Goal: Task Accomplishment & Management: Manage account settings

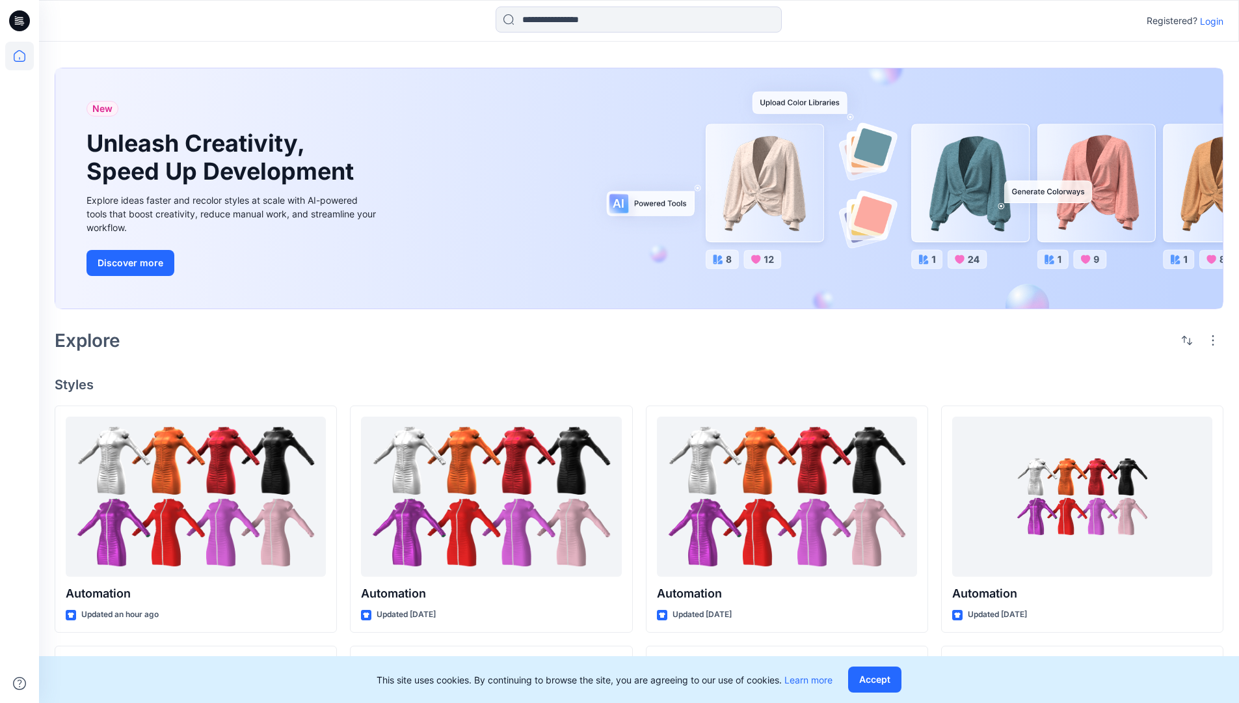
click at [1209, 21] on p "Login" at bounding box center [1211, 21] width 23 height 14
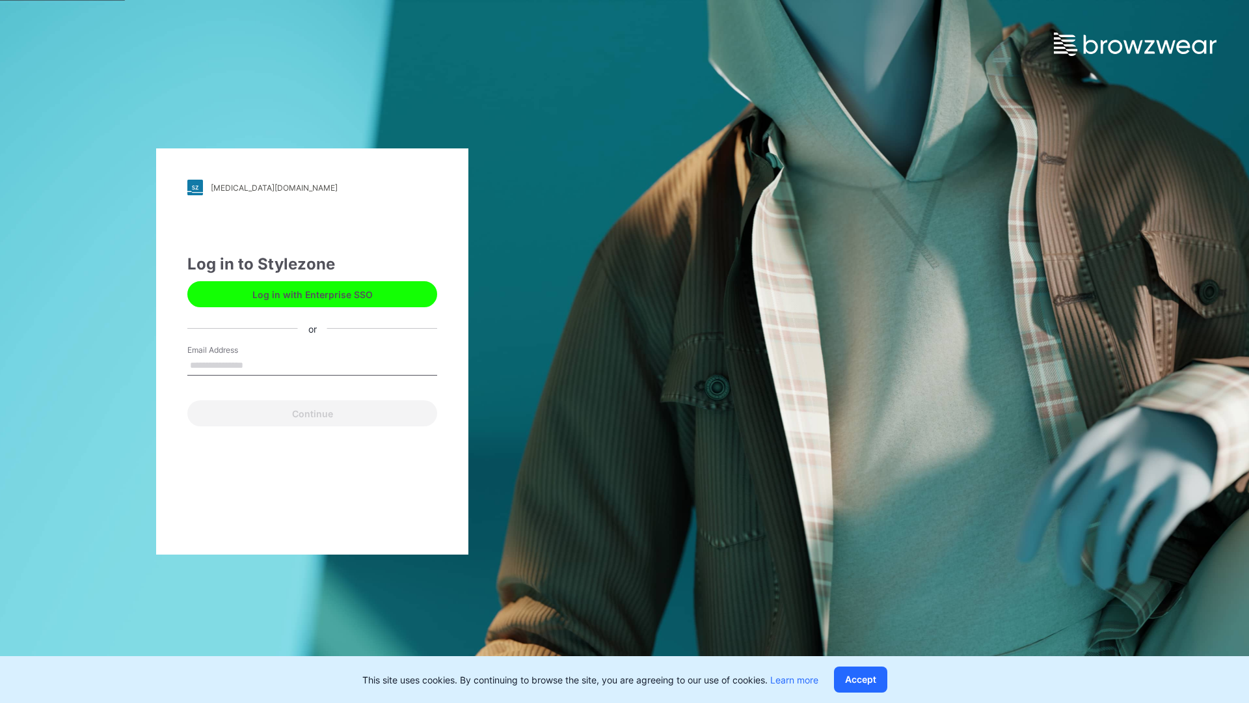
click at [257, 364] on input "Email Address" at bounding box center [312, 366] width 250 height 20
type input "**********"
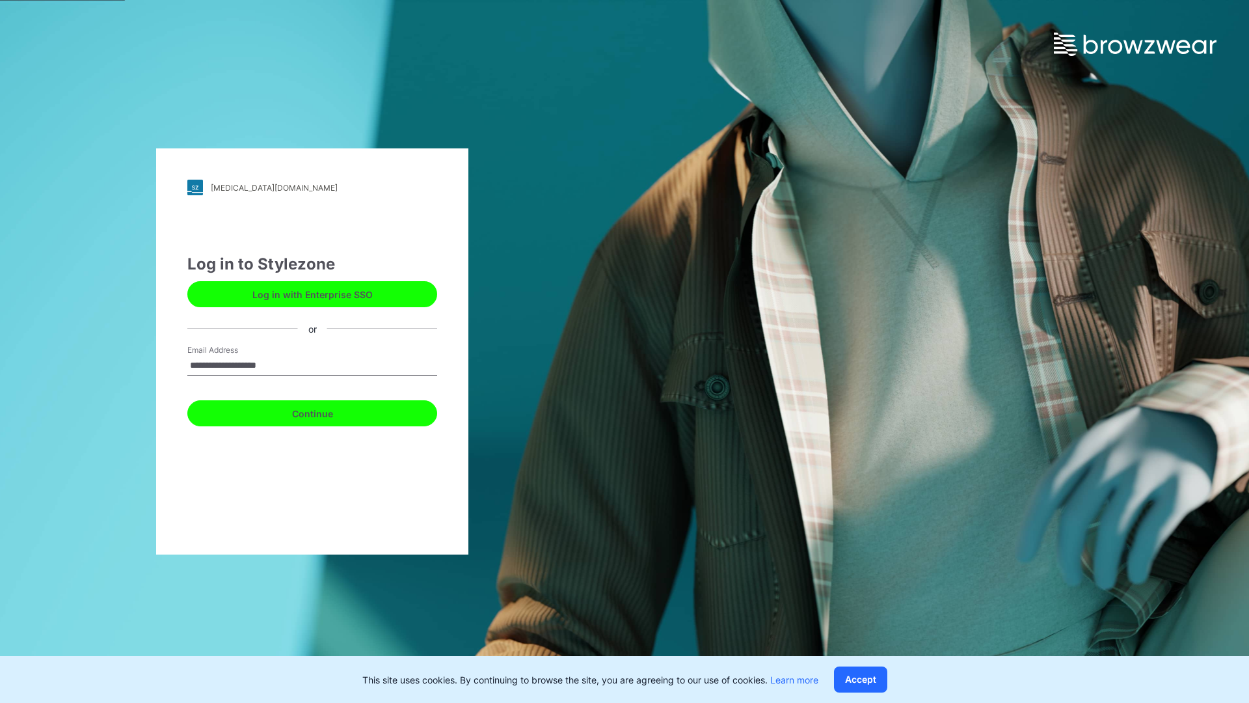
click at [327, 411] on button "Continue" at bounding box center [312, 413] width 250 height 26
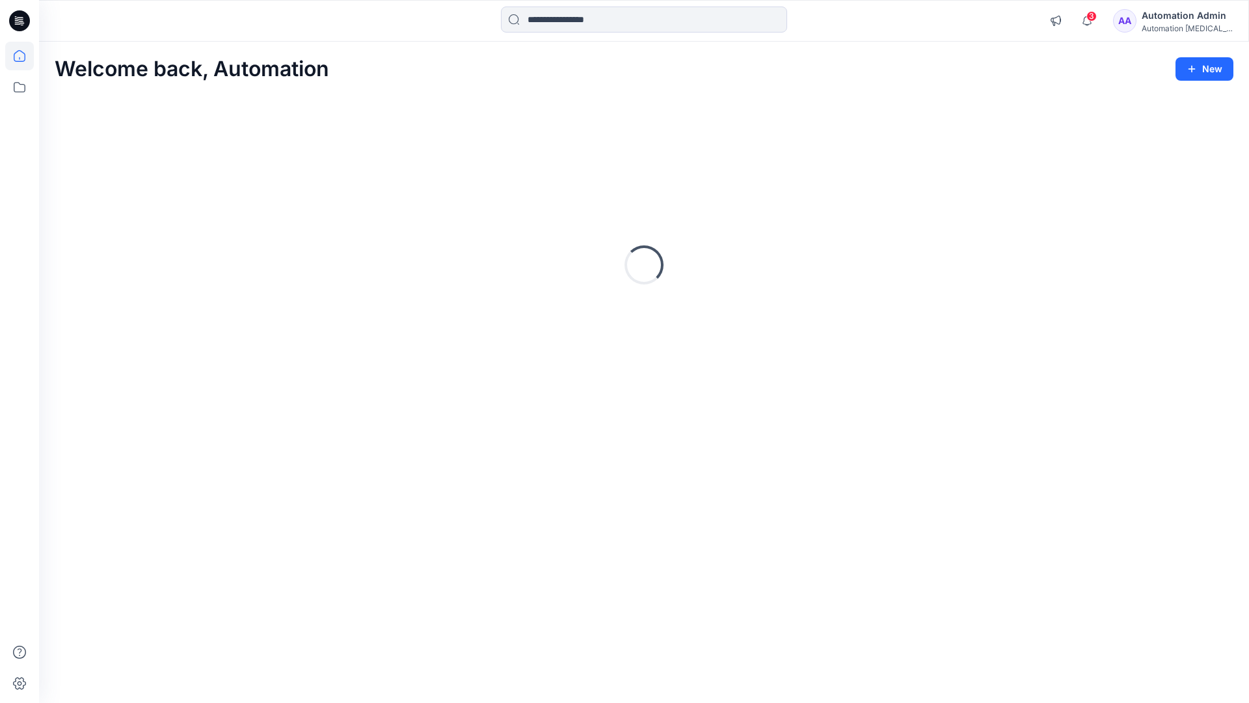
click at [25, 56] on icon at bounding box center [20, 56] width 12 height 12
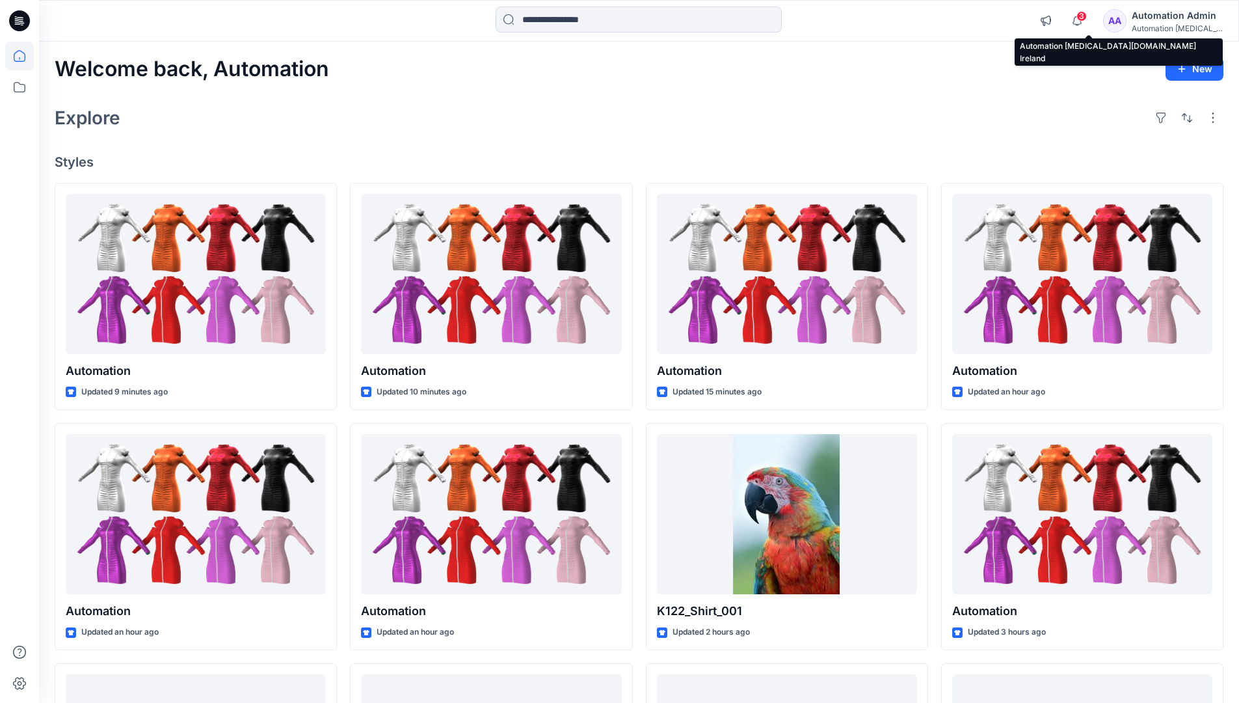
click at [1168, 31] on div "Automation [MEDICAL_DATA]..." at bounding box center [1177, 28] width 91 height 10
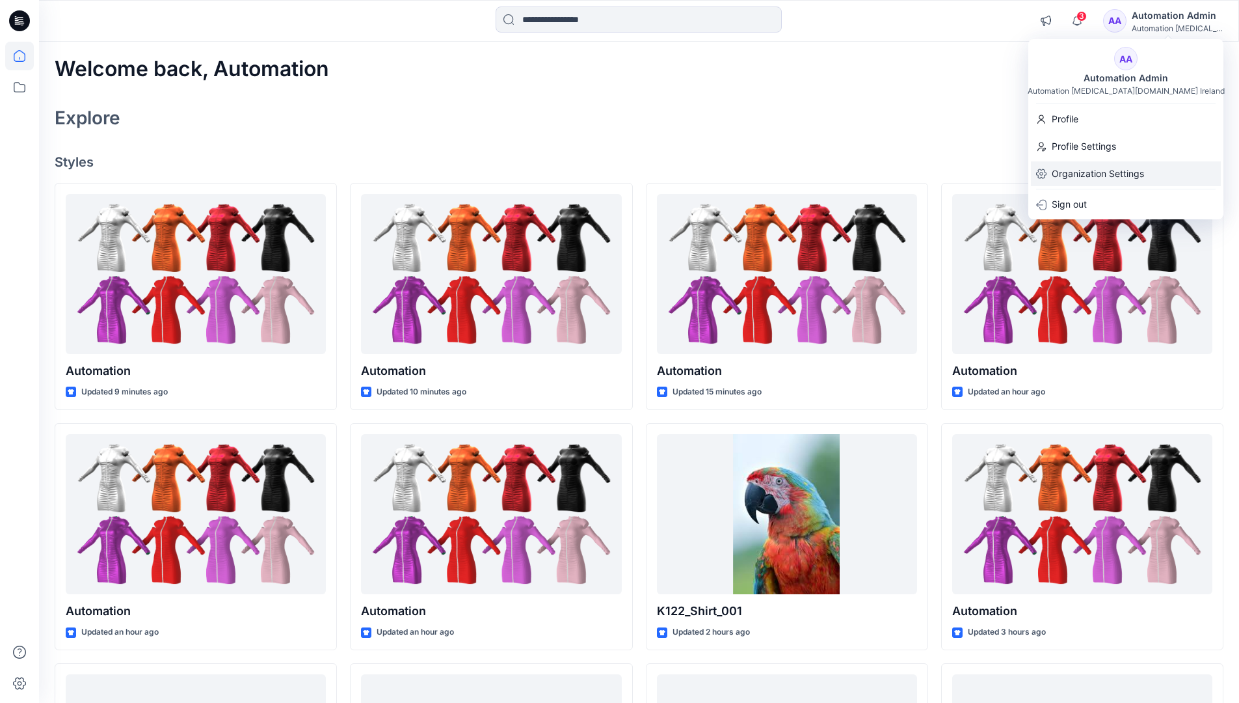
click at [1120, 177] on p "Organization Settings" at bounding box center [1098, 173] width 92 height 25
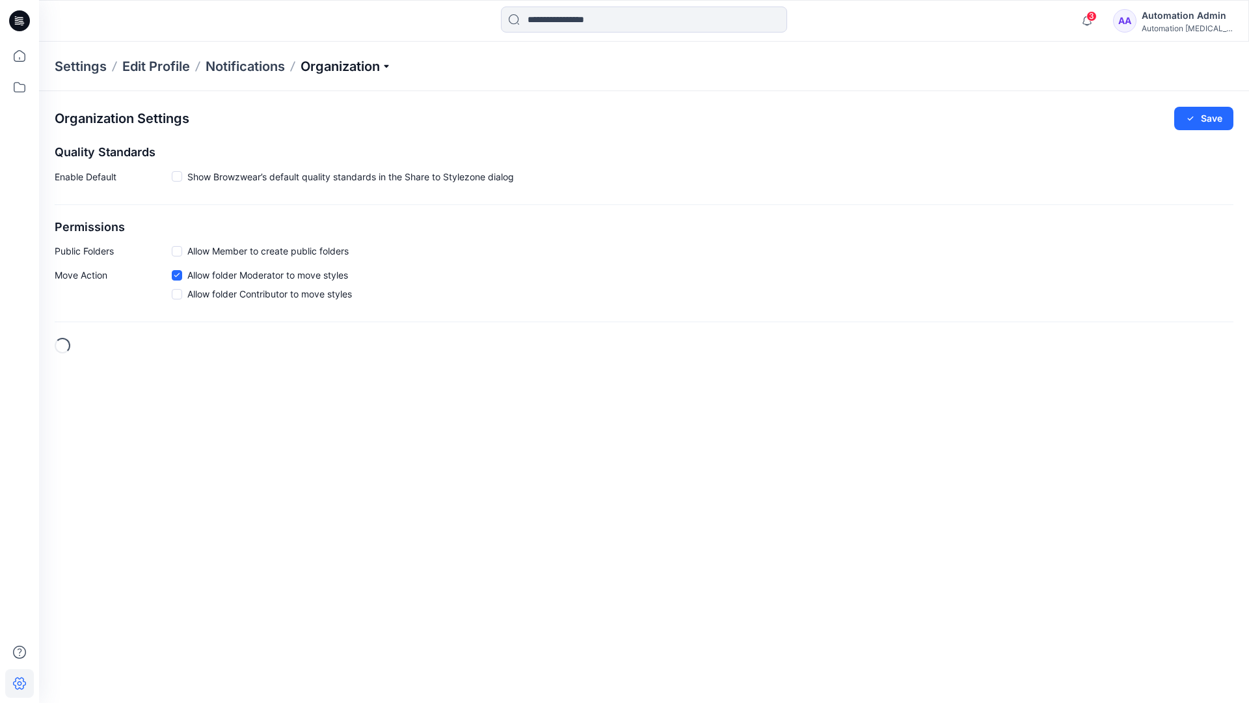
click at [381, 66] on p "Organization" at bounding box center [346, 66] width 91 height 18
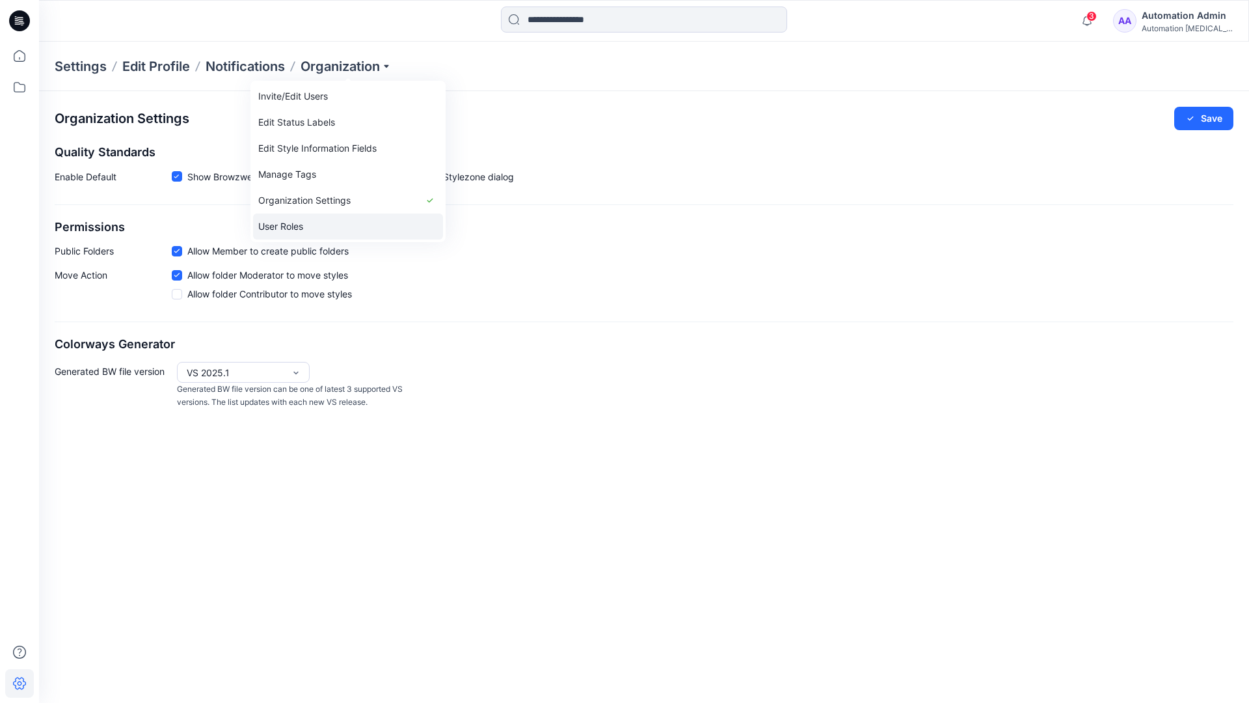
click at [353, 219] on link "User Roles" at bounding box center [348, 226] width 190 height 26
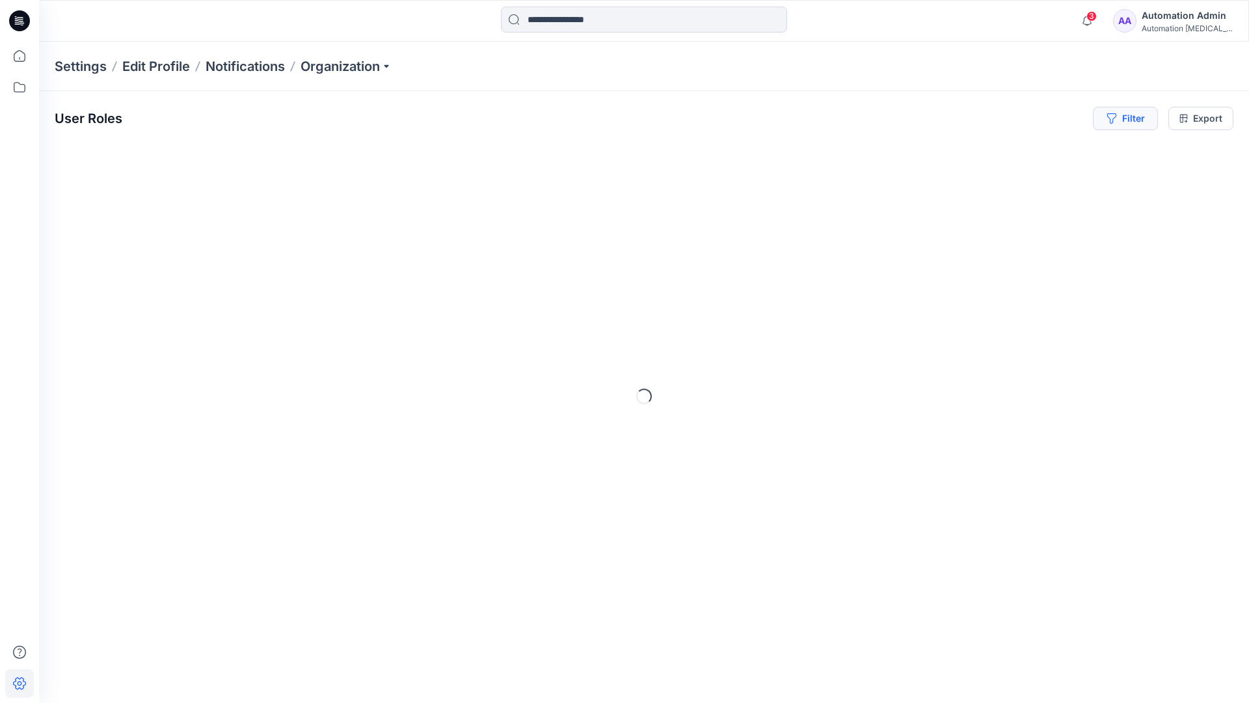
click at [1131, 116] on button "Filter" at bounding box center [1125, 118] width 65 height 23
click at [959, 152] on div at bounding box center [928, 153] width 134 height 16
type input "*****"
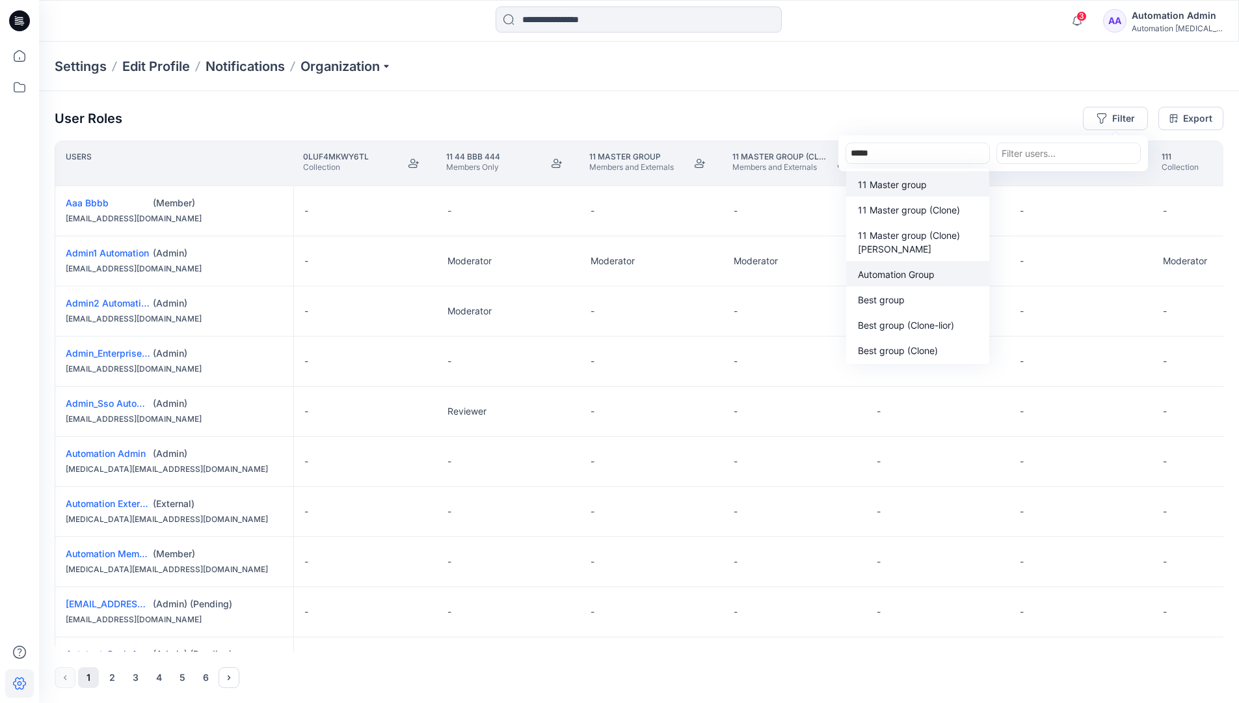
click at [923, 278] on p "Automation Group" at bounding box center [896, 274] width 77 height 14
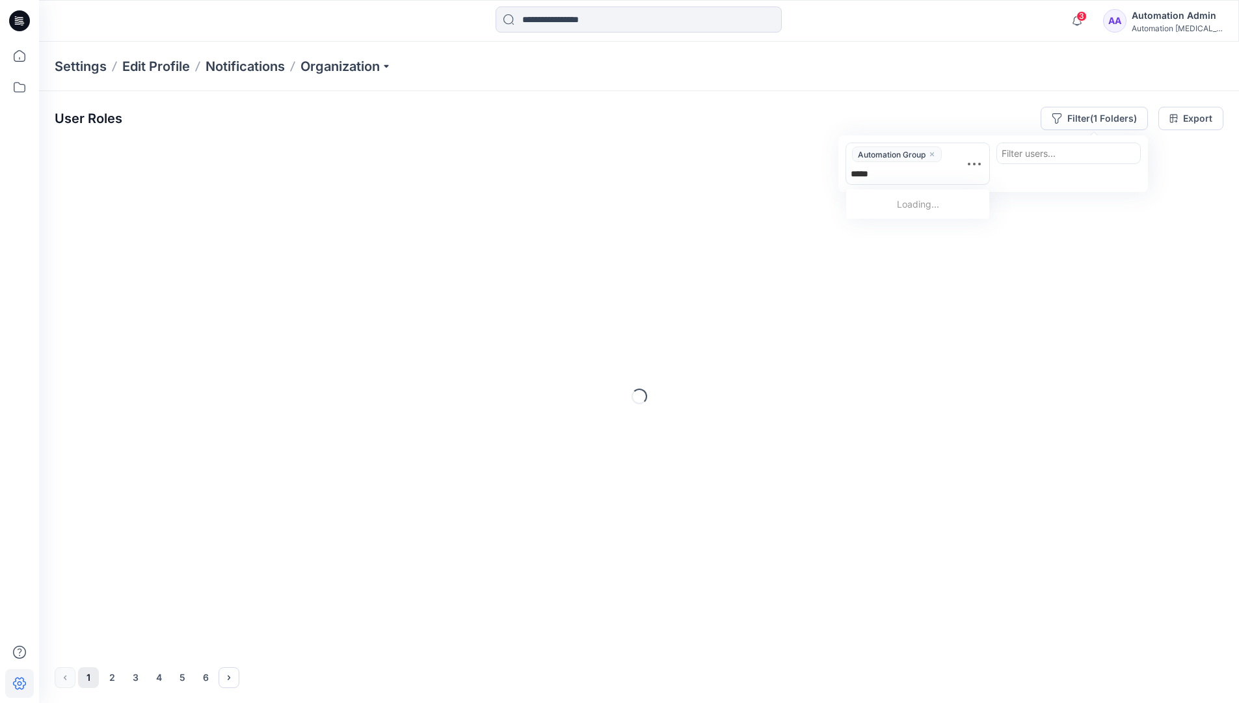
type input "******"
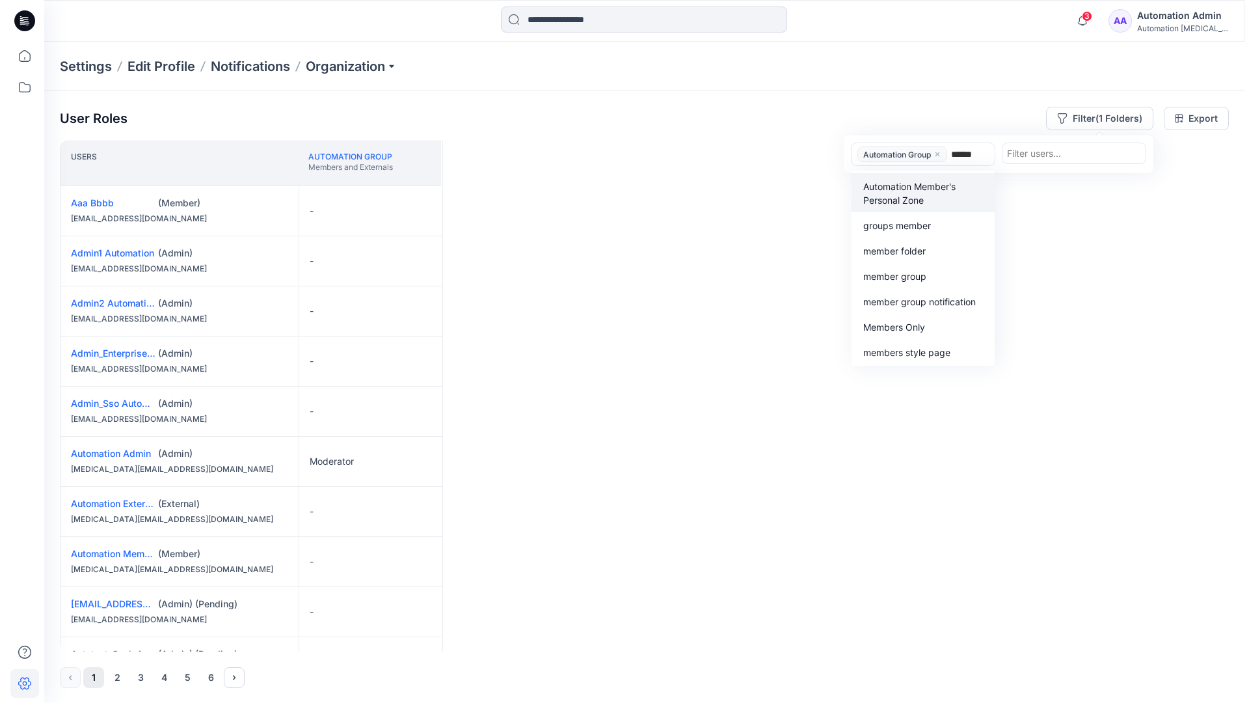
scroll to position [269, 0]
click at [916, 323] on p "Members Only" at bounding box center [889, 327] width 62 height 14
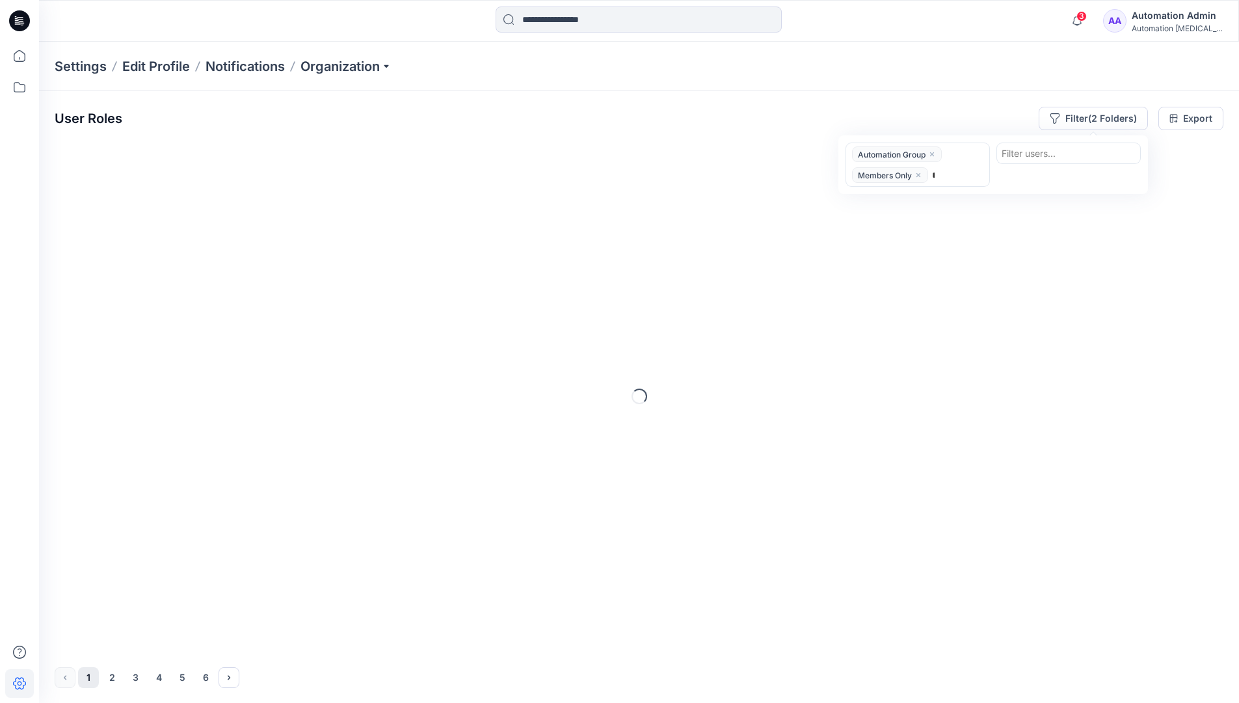
type input "*****"
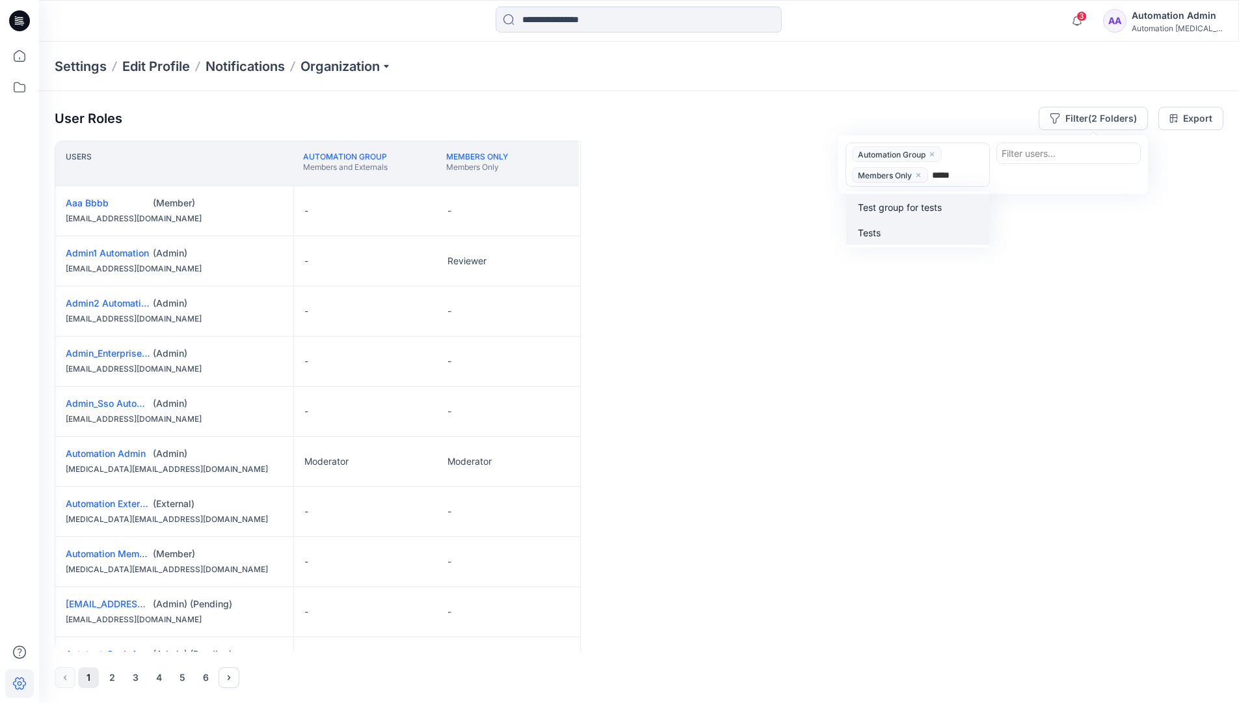
click at [921, 225] on div "Tests" at bounding box center [918, 231] width 128 height 15
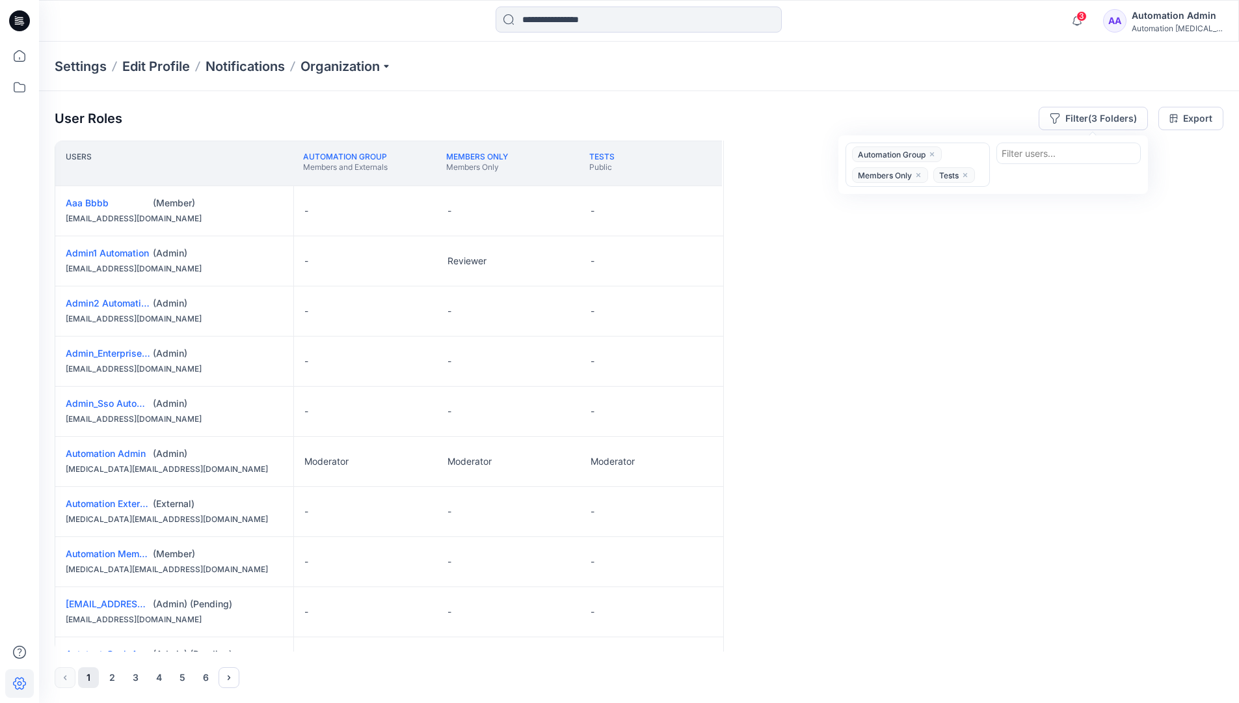
click at [889, 220] on div "Users Automation Group Members and Externals Members Only Members Only Tests Pu…" at bounding box center [639, 396] width 1169 height 511
click at [1087, 114] on button "Filter (3 Folders)" at bounding box center [1093, 118] width 109 height 23
click at [934, 152] on icon "close" at bounding box center [932, 154] width 8 height 8
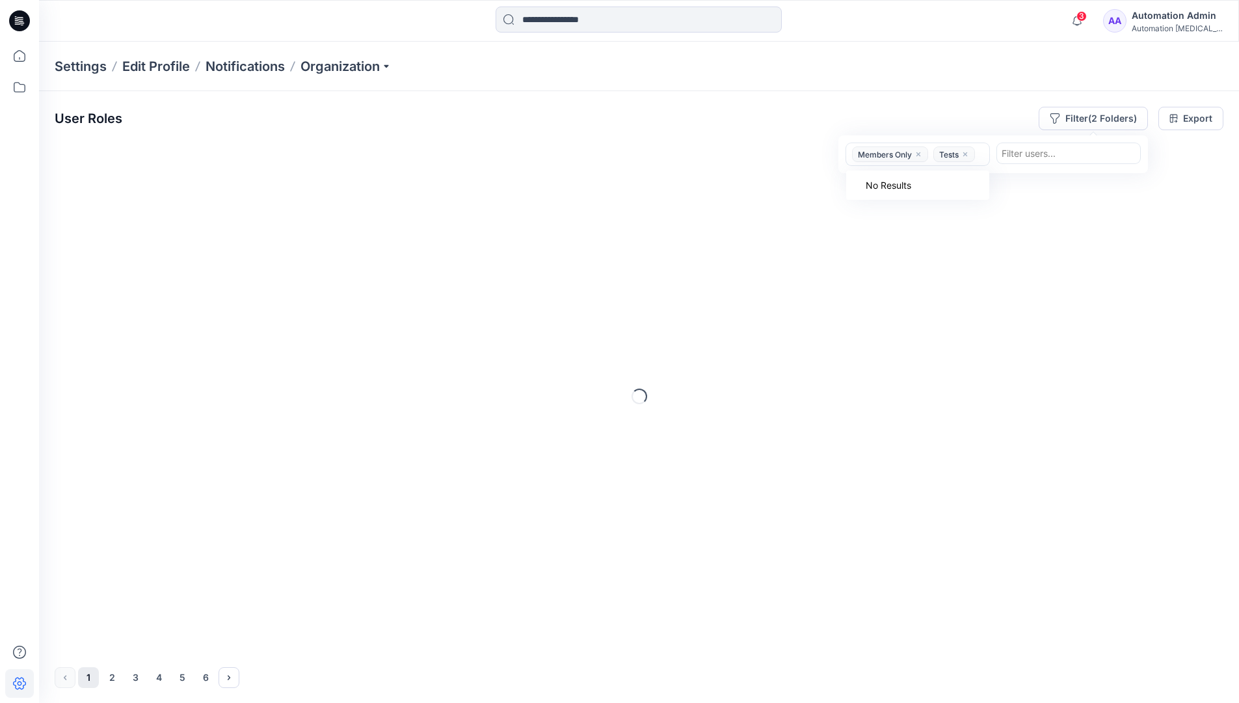
click at [922, 155] on icon "close" at bounding box center [919, 154] width 8 height 8
click at [885, 155] on icon "close" at bounding box center [884, 154] width 4 height 4
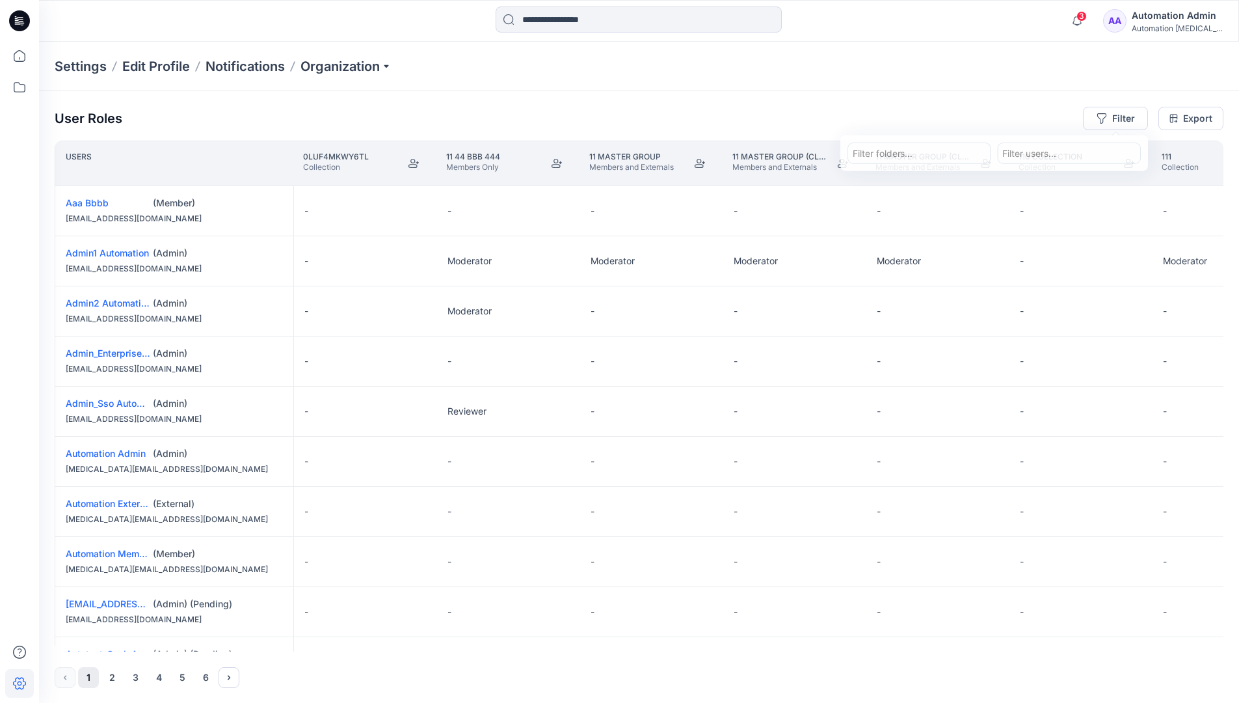
click at [1052, 74] on div "Settings Edit Profile Notifications Organization" at bounding box center [639, 66] width 1200 height 49
click at [958, 109] on div "User Roles Filter Export" at bounding box center [639, 118] width 1169 height 23
click at [1161, 21] on div "Automation Admin" at bounding box center [1177, 16] width 91 height 16
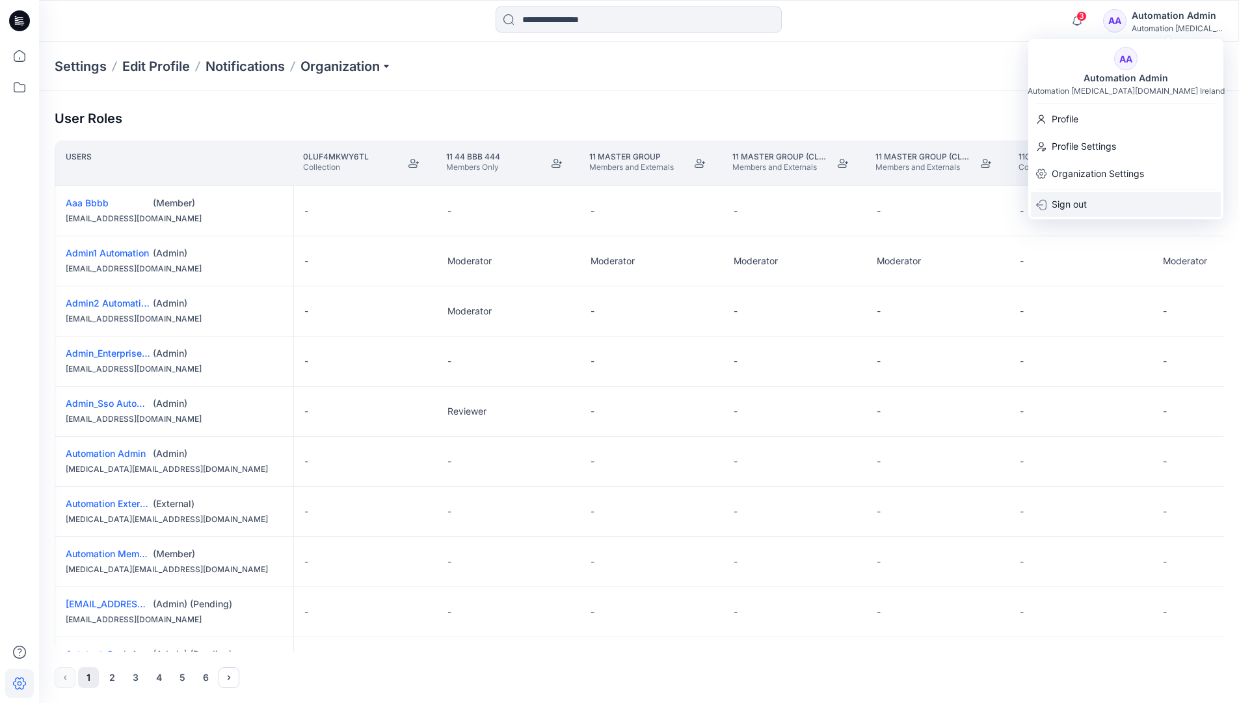
click at [1107, 207] on div "Sign out" at bounding box center [1126, 204] width 190 height 25
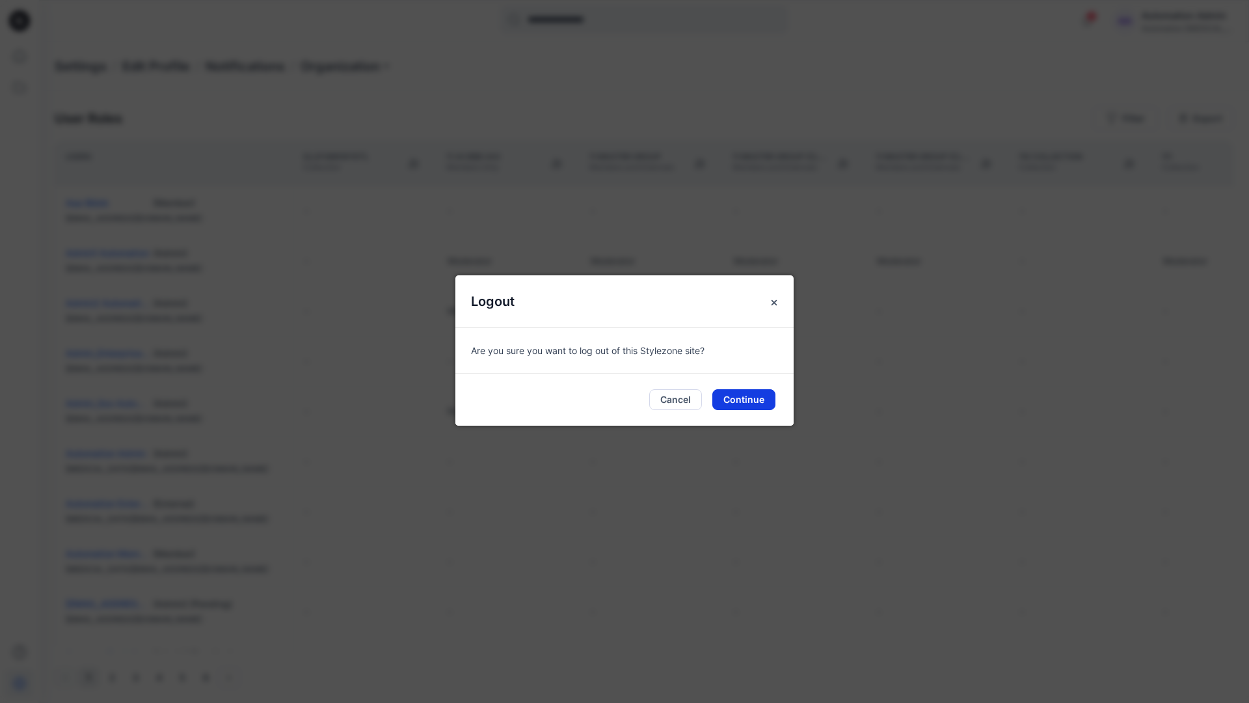
click at [758, 398] on button "Continue" at bounding box center [743, 399] width 63 height 21
